Goal: Task Accomplishment & Management: Complete application form

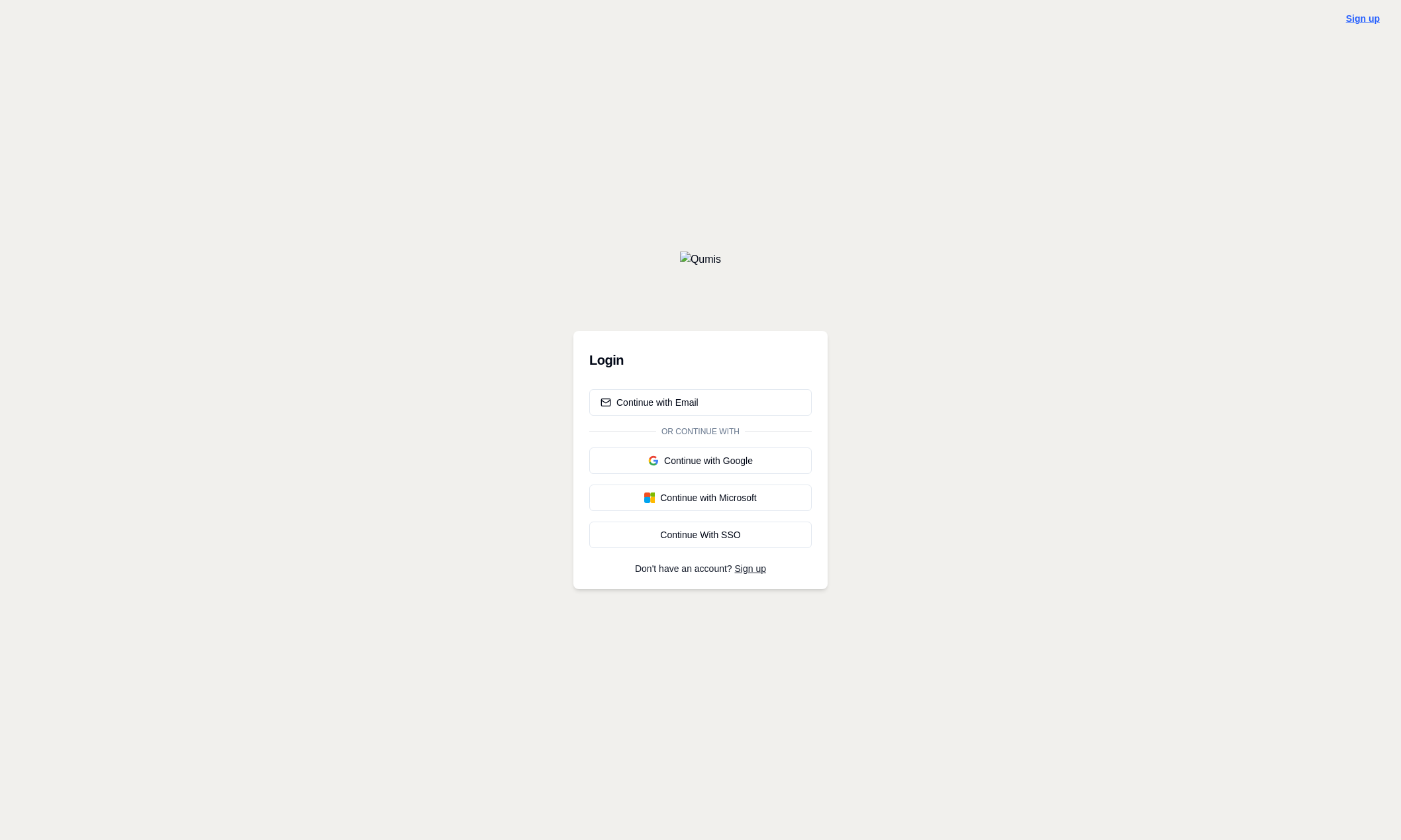
click at [1360, 15] on link "Sign up" at bounding box center [1362, 18] width 34 height 10
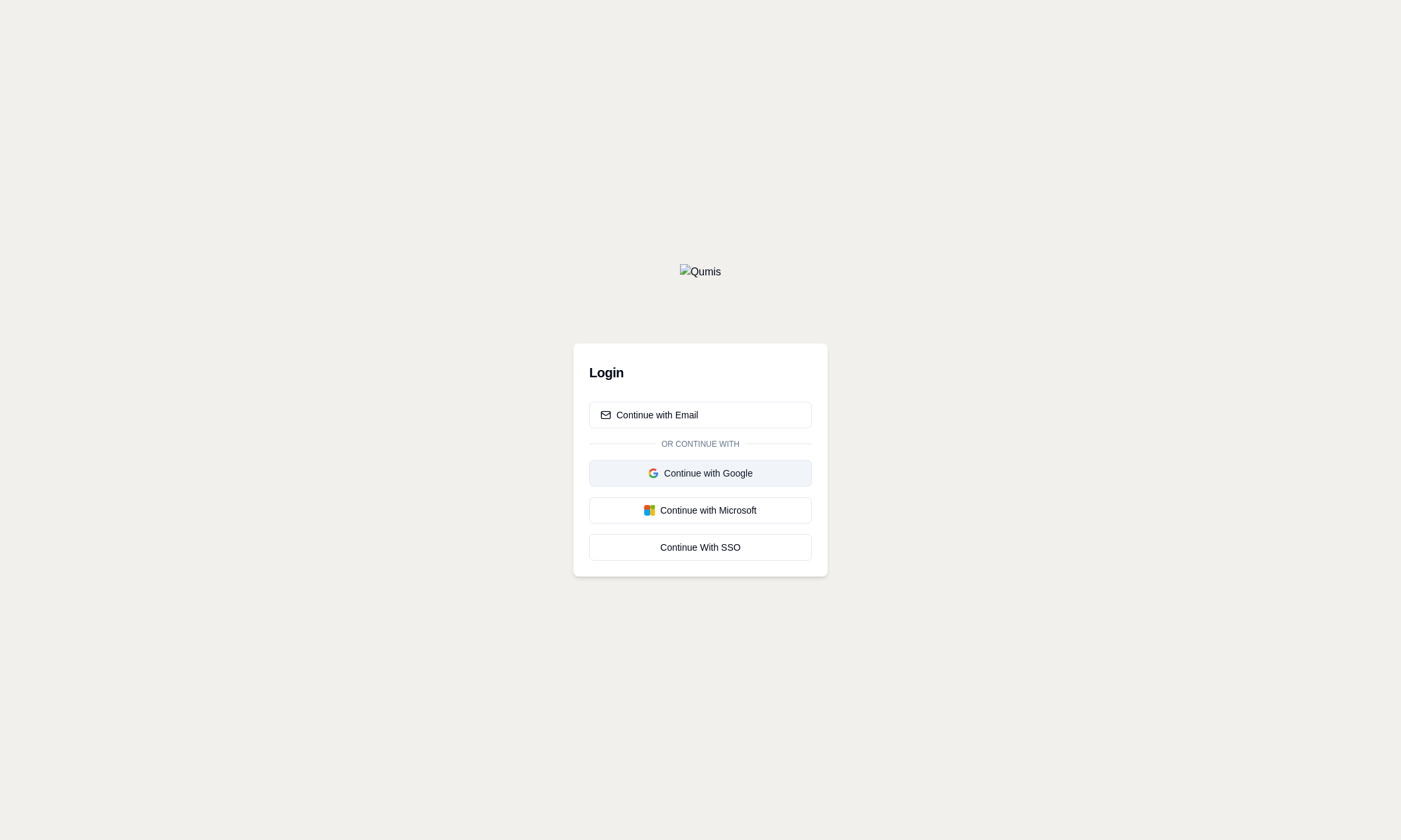
click at [690, 466] on div "Continue with Google" at bounding box center [700, 472] width 200 height 13
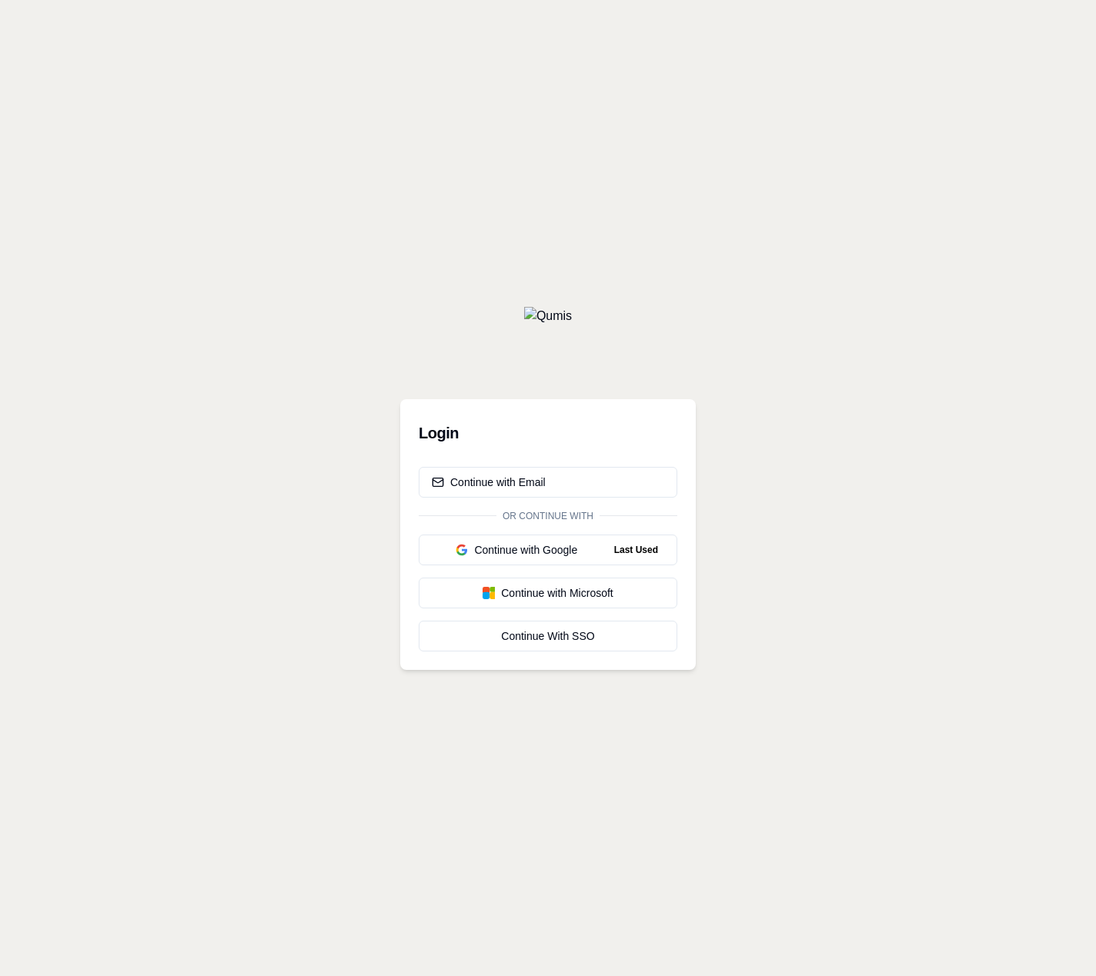
click at [840, 508] on div "Login Continue with Email Or continue with Continue with Google Last Used Conti…" at bounding box center [548, 488] width 1096 height 976
